Goal: Navigation & Orientation: Find specific page/section

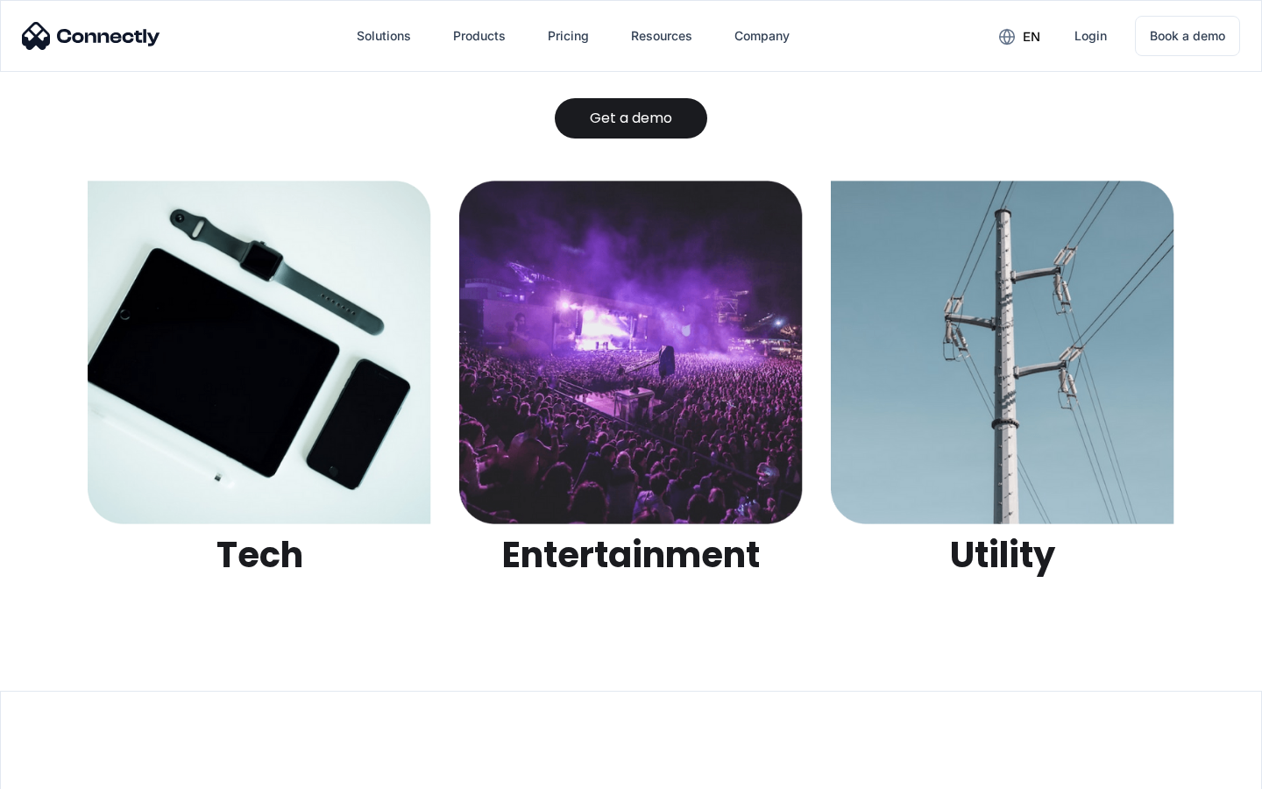
scroll to position [5529, 0]
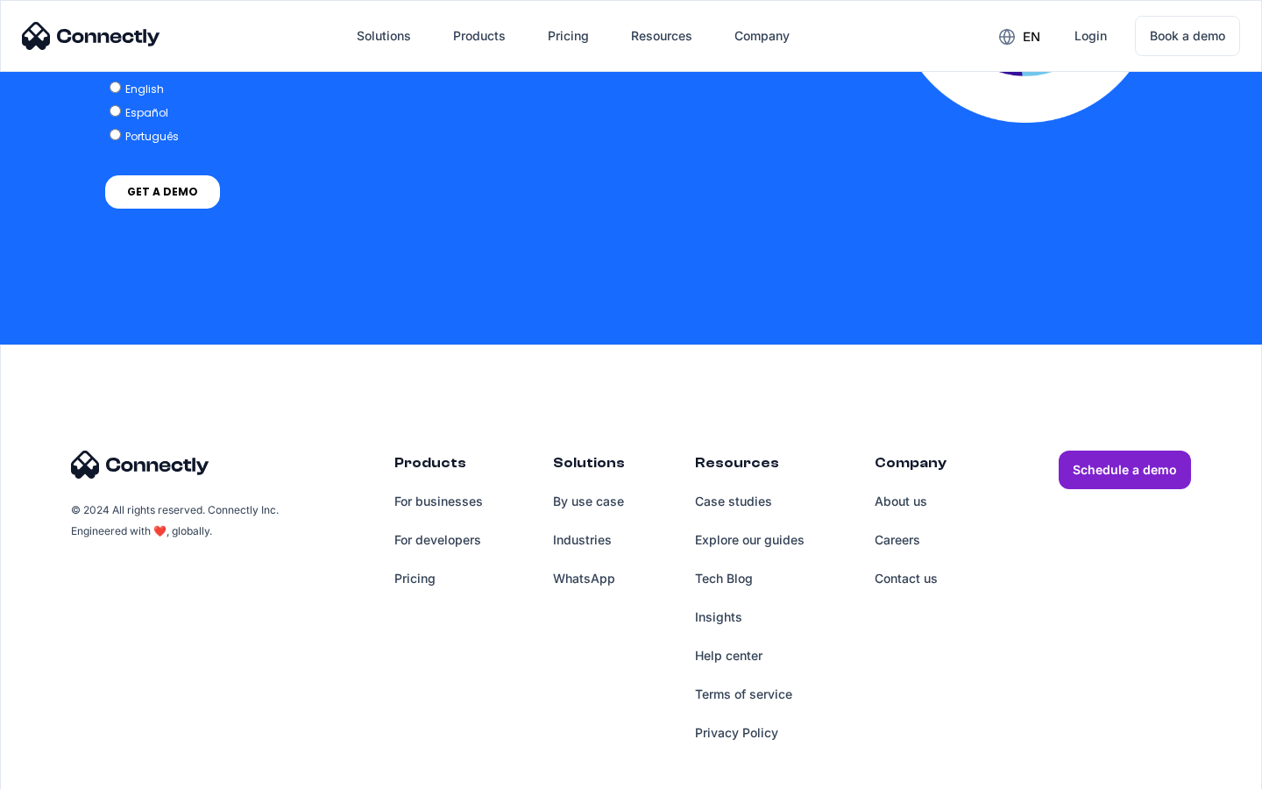
scroll to position [3848, 0]
